Goal: Task Accomplishment & Management: Manage account settings

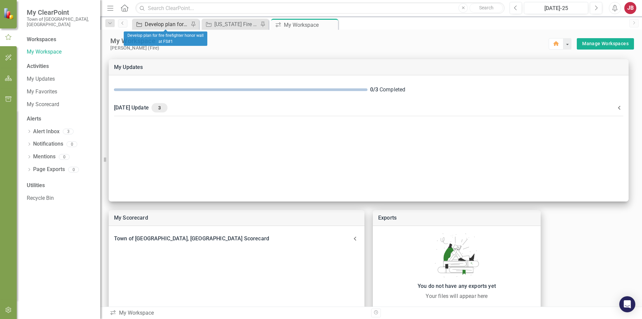
click at [159, 25] on div "Develop plan for fire firefighter honor wall at FS#1" at bounding box center [167, 24] width 44 height 8
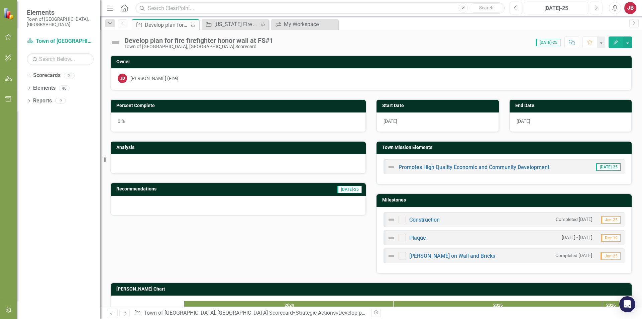
checkbox input "true"
click at [235, 122] on div "0 %" at bounding box center [238, 121] width 255 height 19
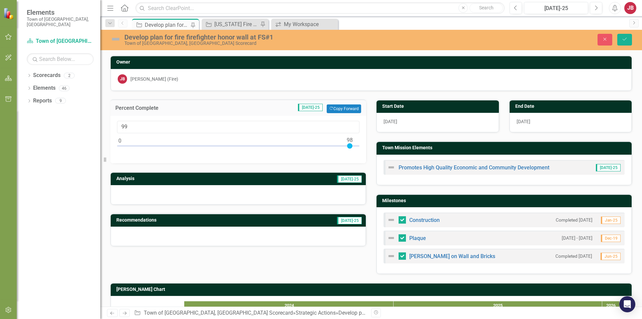
type input "100"
drag, startPoint x: 118, startPoint y: 146, endPoint x: 356, endPoint y: 151, distance: 237.2
click at [356, 151] on div at bounding box center [238, 147] width 243 height 8
click at [626, 40] on icon "Save" at bounding box center [625, 39] width 6 height 5
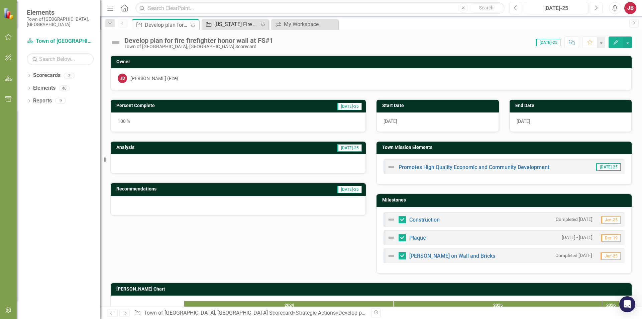
click at [230, 26] on div "[US_STATE] Fire Chiefs Assoc Best Practices" at bounding box center [236, 24] width 44 height 8
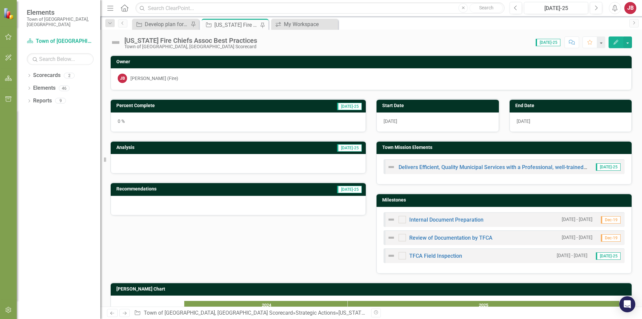
checkbox input "true"
click at [149, 120] on div "0 %" at bounding box center [238, 121] width 255 height 19
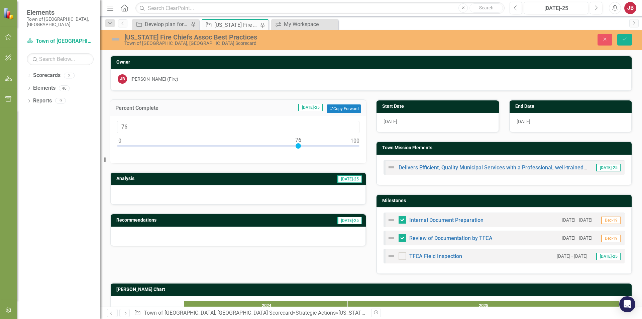
type input "75"
drag, startPoint x: 119, startPoint y: 146, endPoint x: 296, endPoint y: 149, distance: 176.7
click at [296, 149] on div at bounding box center [238, 147] width 243 height 8
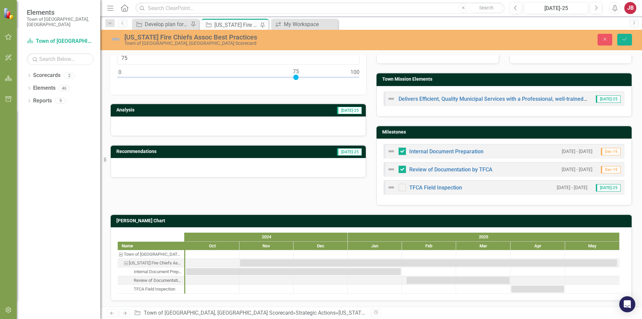
scroll to position [70, 0]
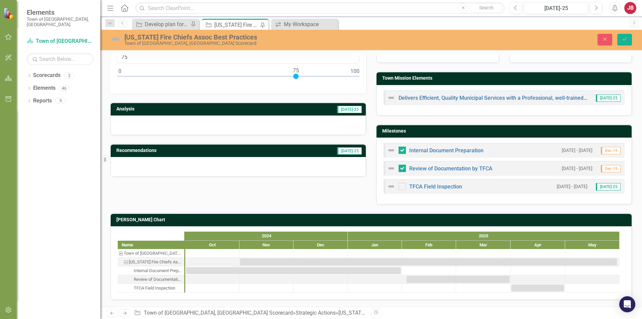
click at [130, 126] on div at bounding box center [238, 124] width 255 height 19
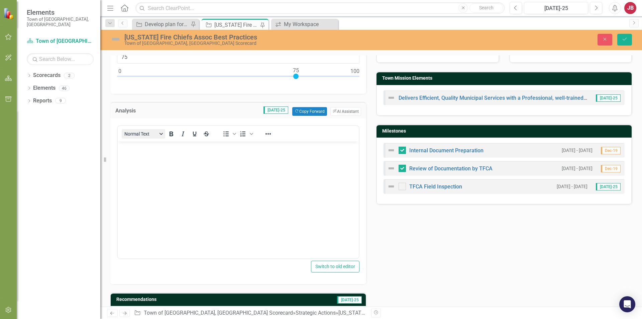
scroll to position [0, 0]
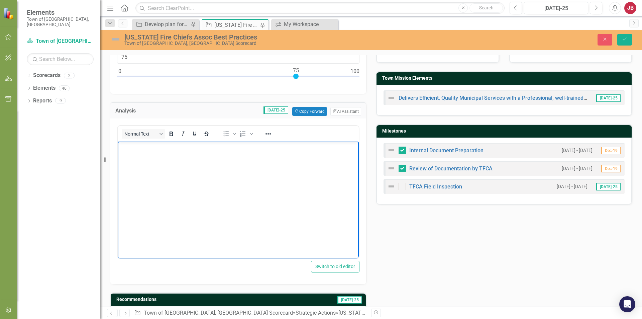
click at [129, 153] on body "Rich Text Area. Press ALT-0 for help." at bounding box center [238, 191] width 241 height 100
click at [218, 147] on p "Documents have been resubmitted to" at bounding box center [238, 147] width 238 height 8
click at [622, 39] on button "Save" at bounding box center [625, 40] width 15 height 12
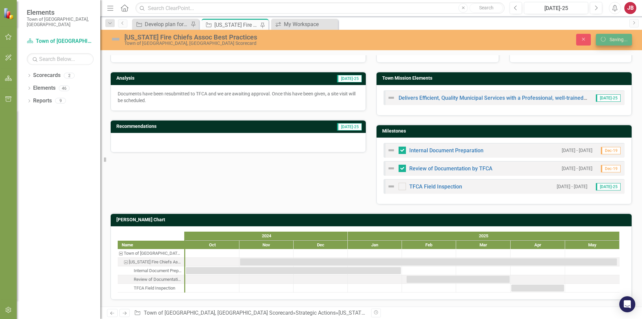
scroll to position [67, 0]
